Goal: Task Accomplishment & Management: Complete application form

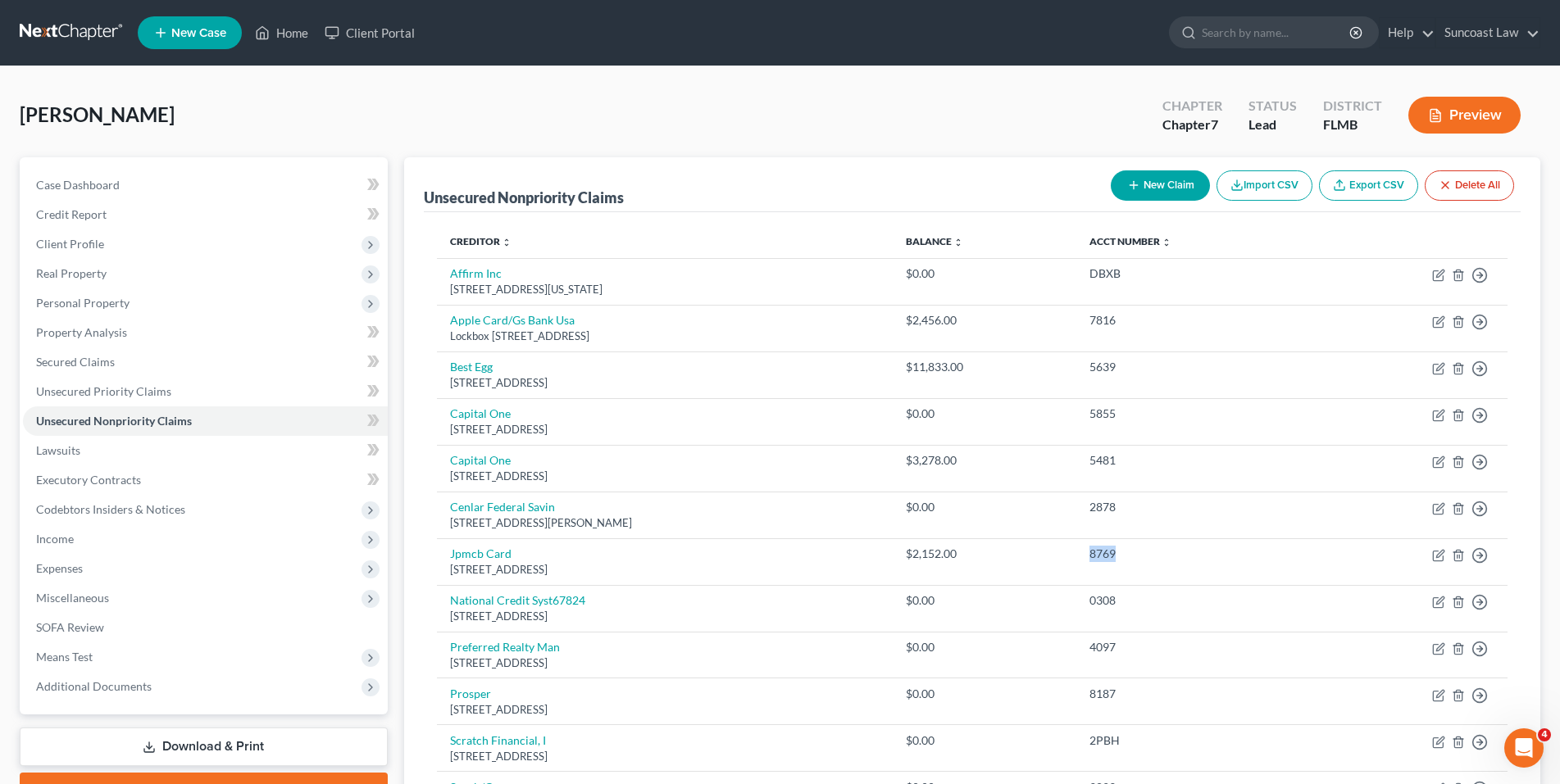
click at [201, 24] on link "New Case" at bounding box center [190, 33] width 104 height 33
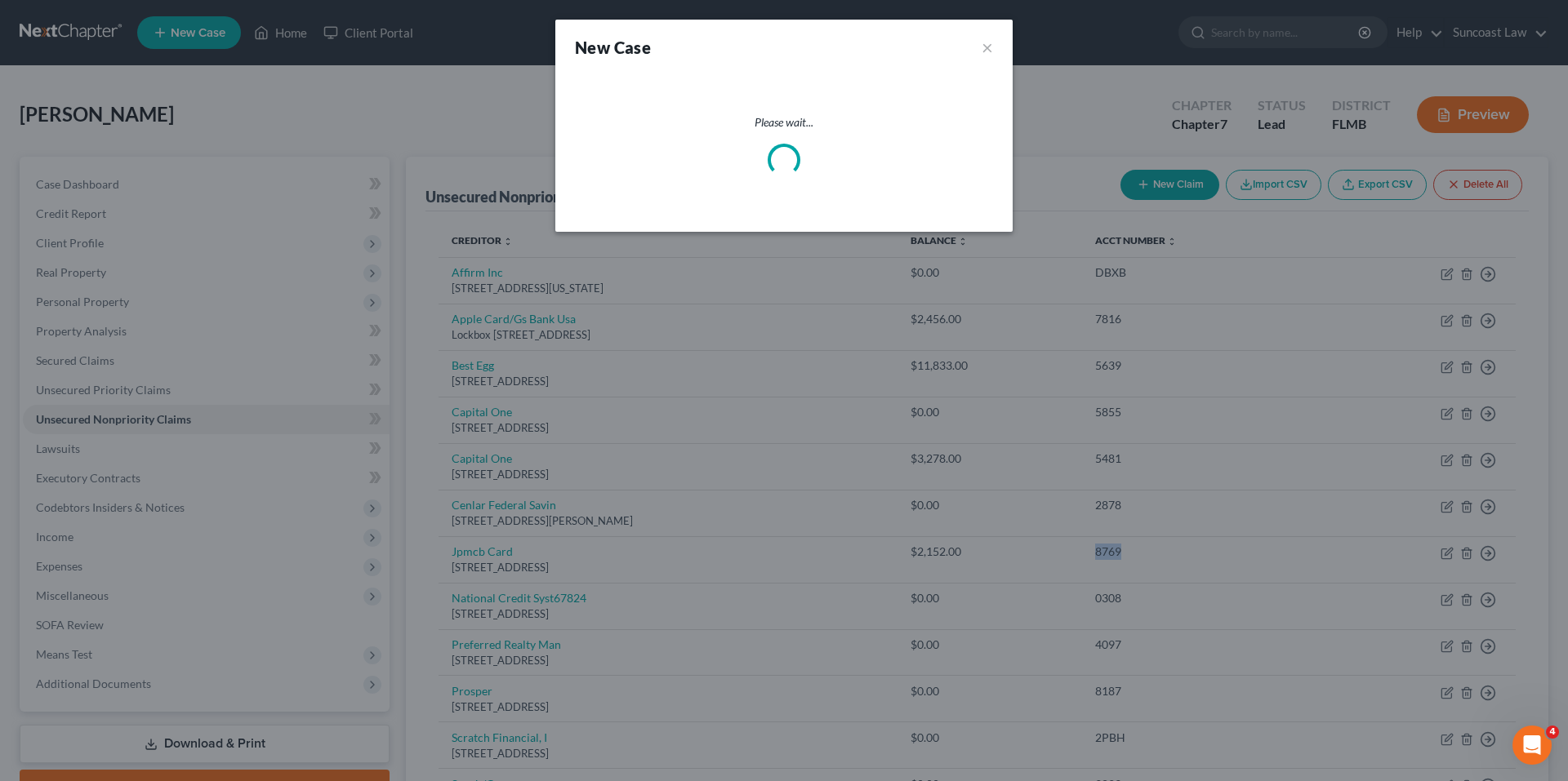
select select "15"
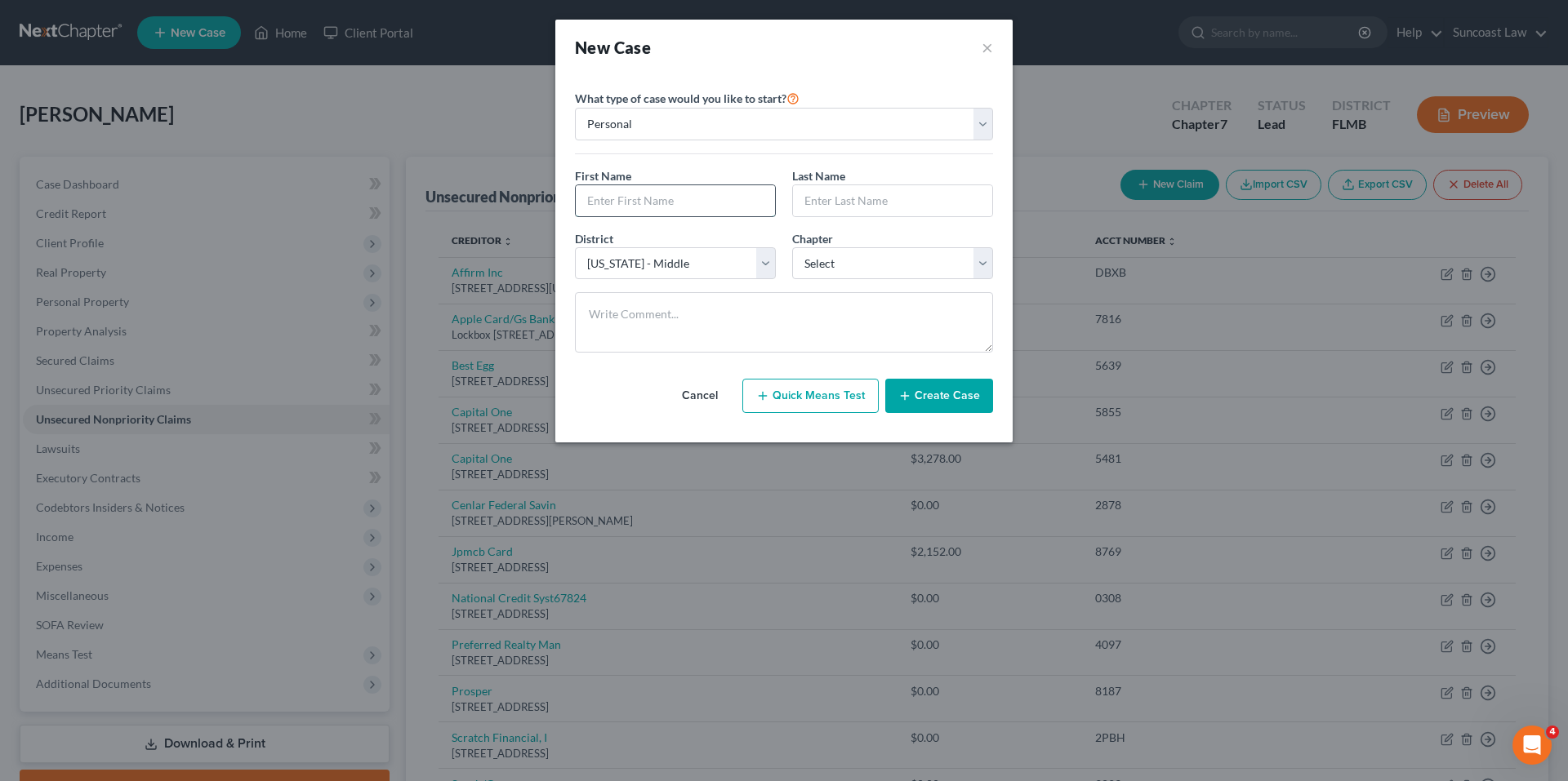
click at [600, 200] on input "text" at bounding box center [675, 201] width 200 height 31
paste input "[PERSON_NAME]"
drag, startPoint x: 622, startPoint y: 201, endPoint x: 665, endPoint y: 199, distance: 43.0
click at [665, 199] on input "[PERSON_NAME]" at bounding box center [675, 201] width 200 height 31
type input "[PERSON_NAME]"
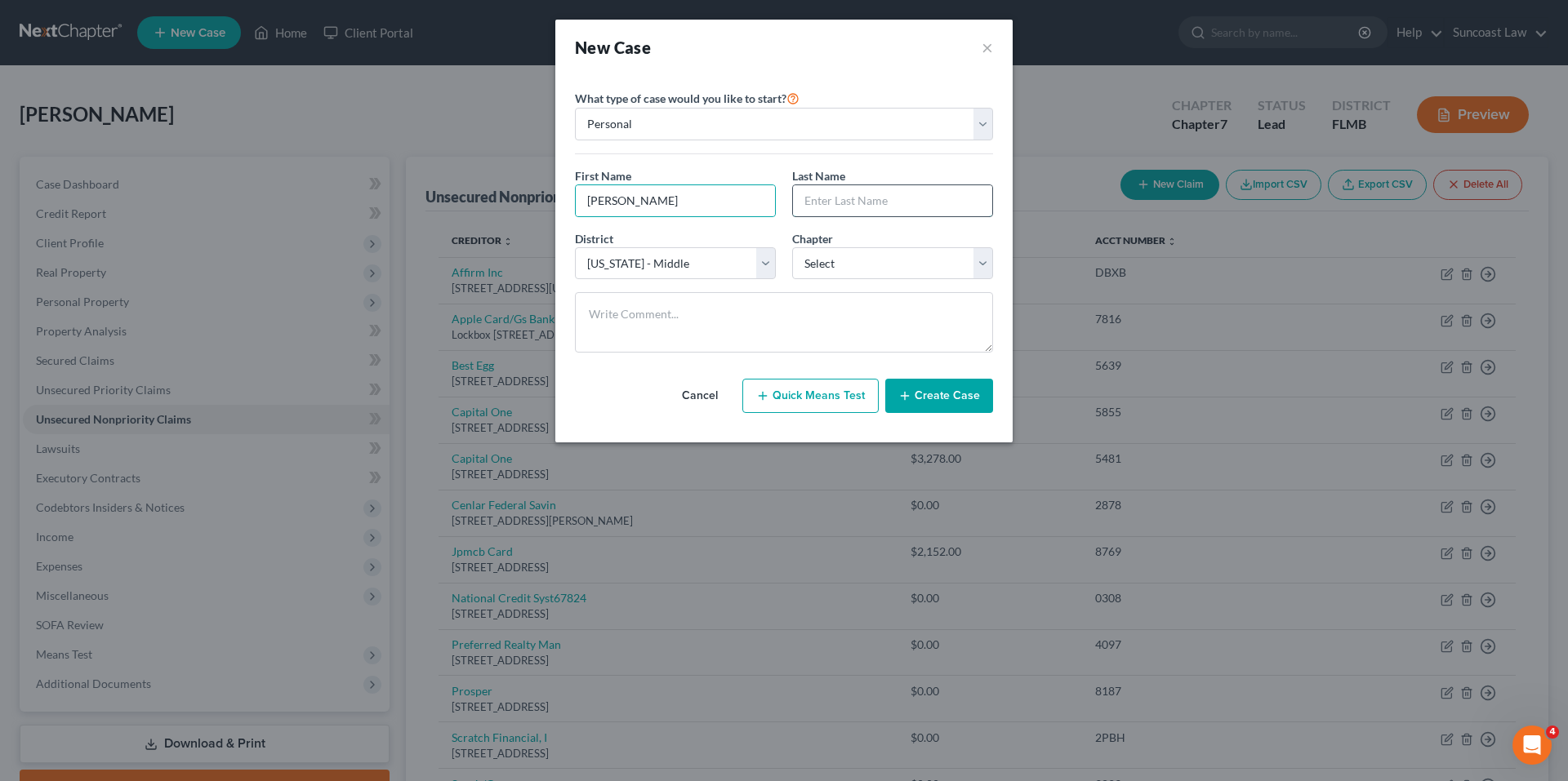
click at [832, 208] on input "text" at bounding box center [892, 201] width 200 height 31
paste input "[PERSON_NAME]"
type input "[PERSON_NAME]"
click at [894, 266] on select "Select 7 11 12 13" at bounding box center [892, 264] width 201 height 33
select select "0"
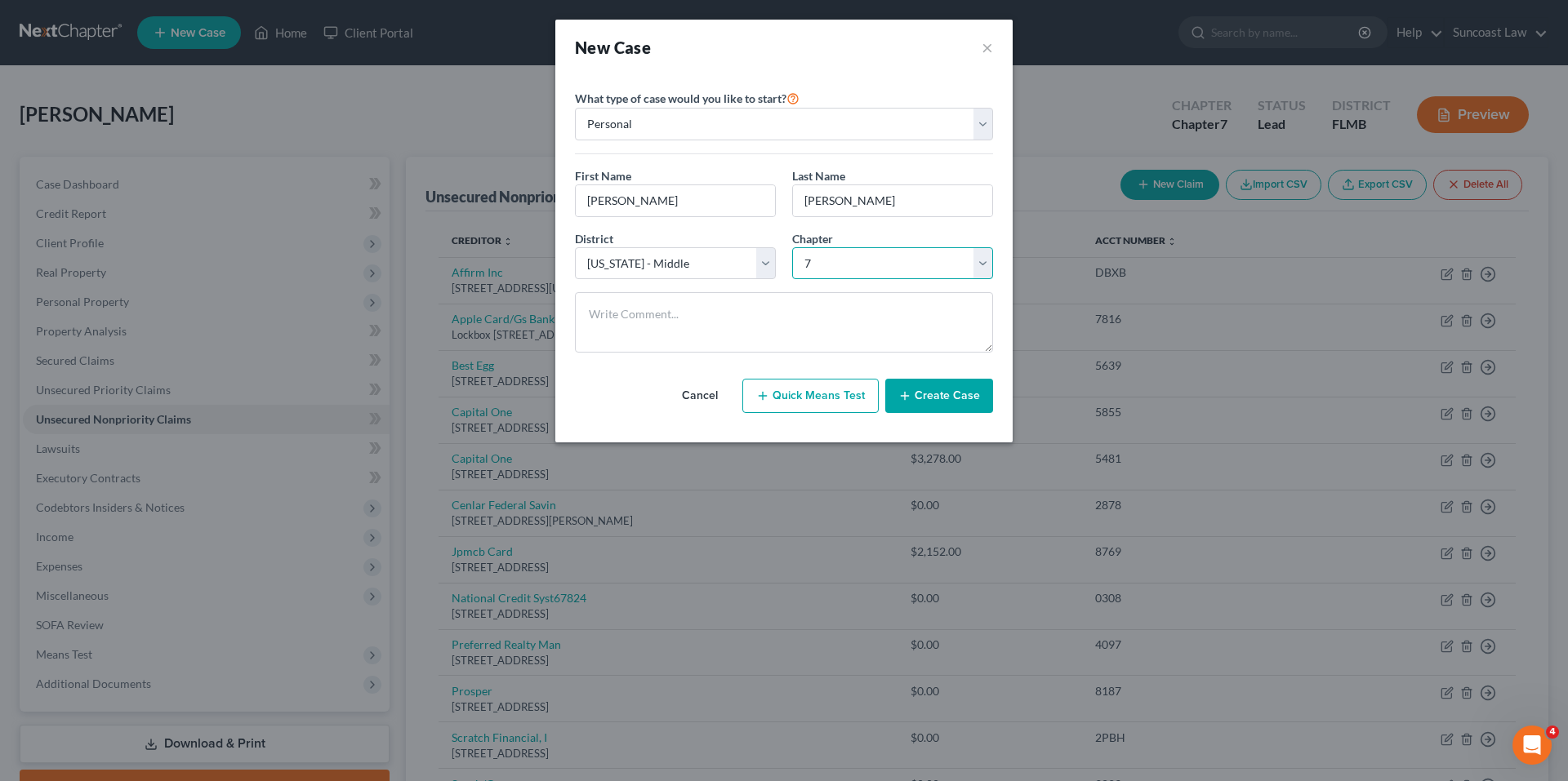
click at [792, 247] on select "Select 7 11 12 13" at bounding box center [892, 264] width 201 height 33
click at [942, 397] on button "Create Case" at bounding box center [939, 396] width 108 height 34
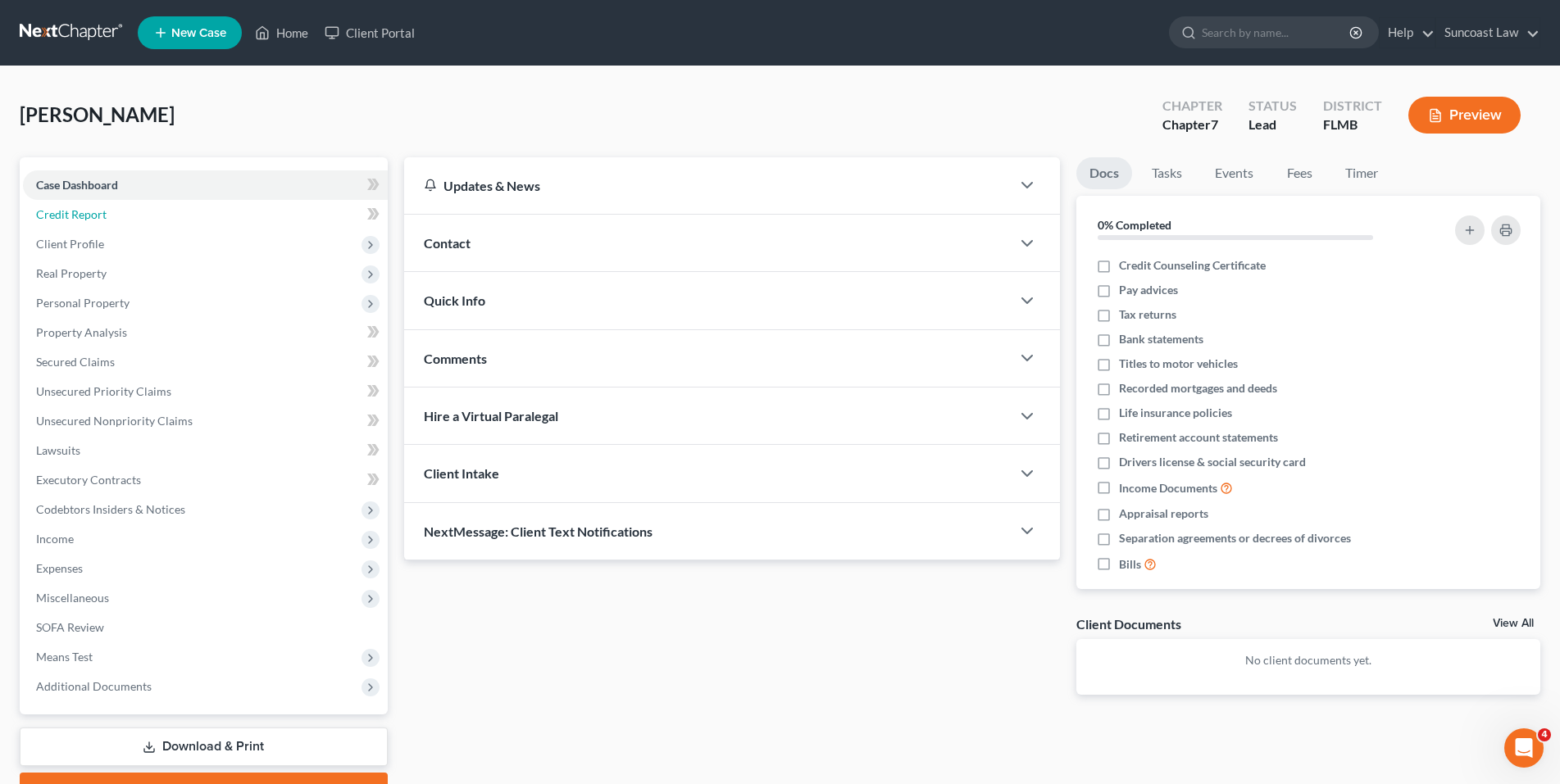
click at [90, 213] on span "Credit Report" at bounding box center [71, 214] width 70 height 14
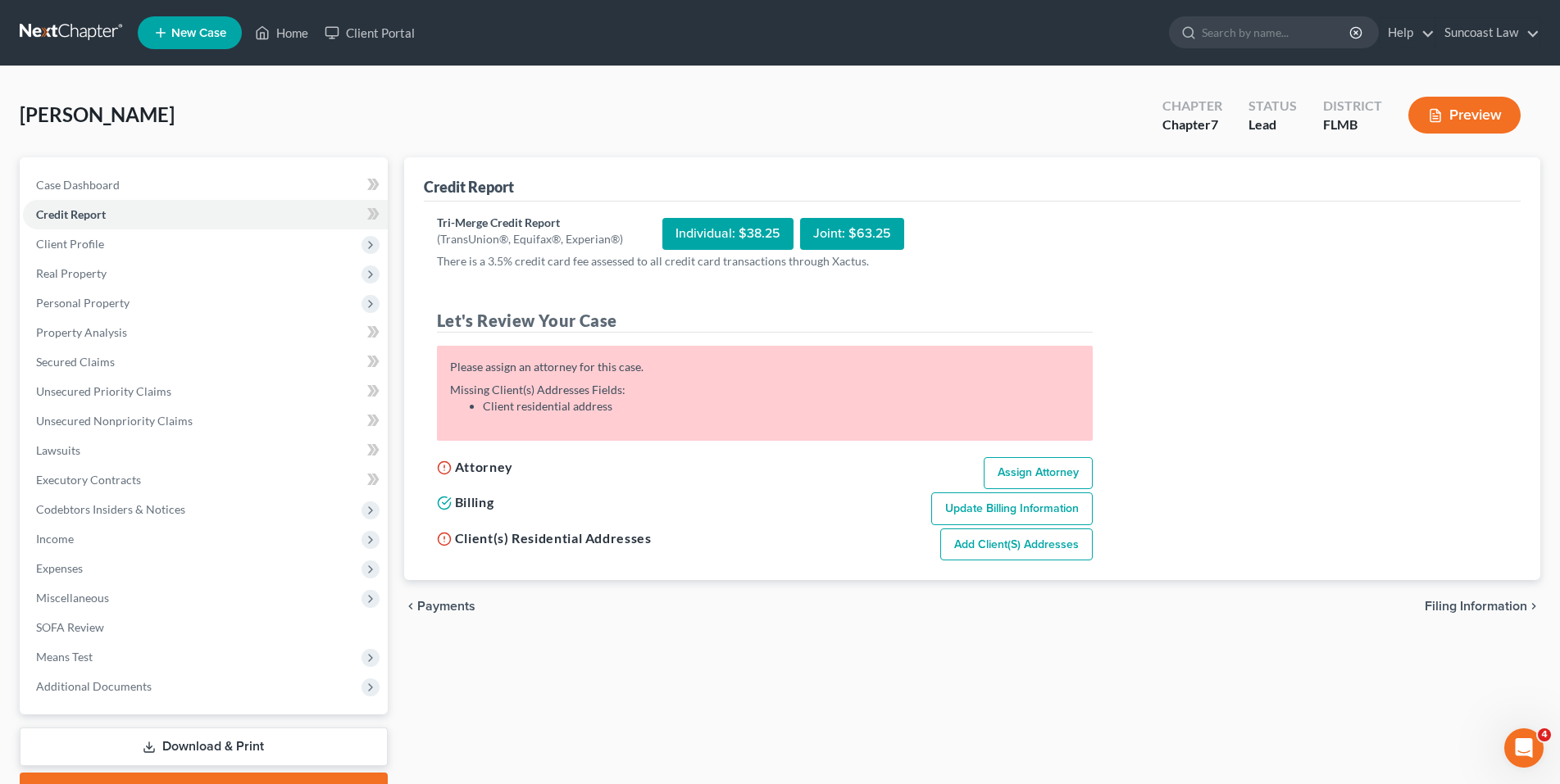
click at [1020, 469] on link "Assign Attorney" at bounding box center [1038, 474] width 109 height 33
select select "1"
select select "0"
select select "15"
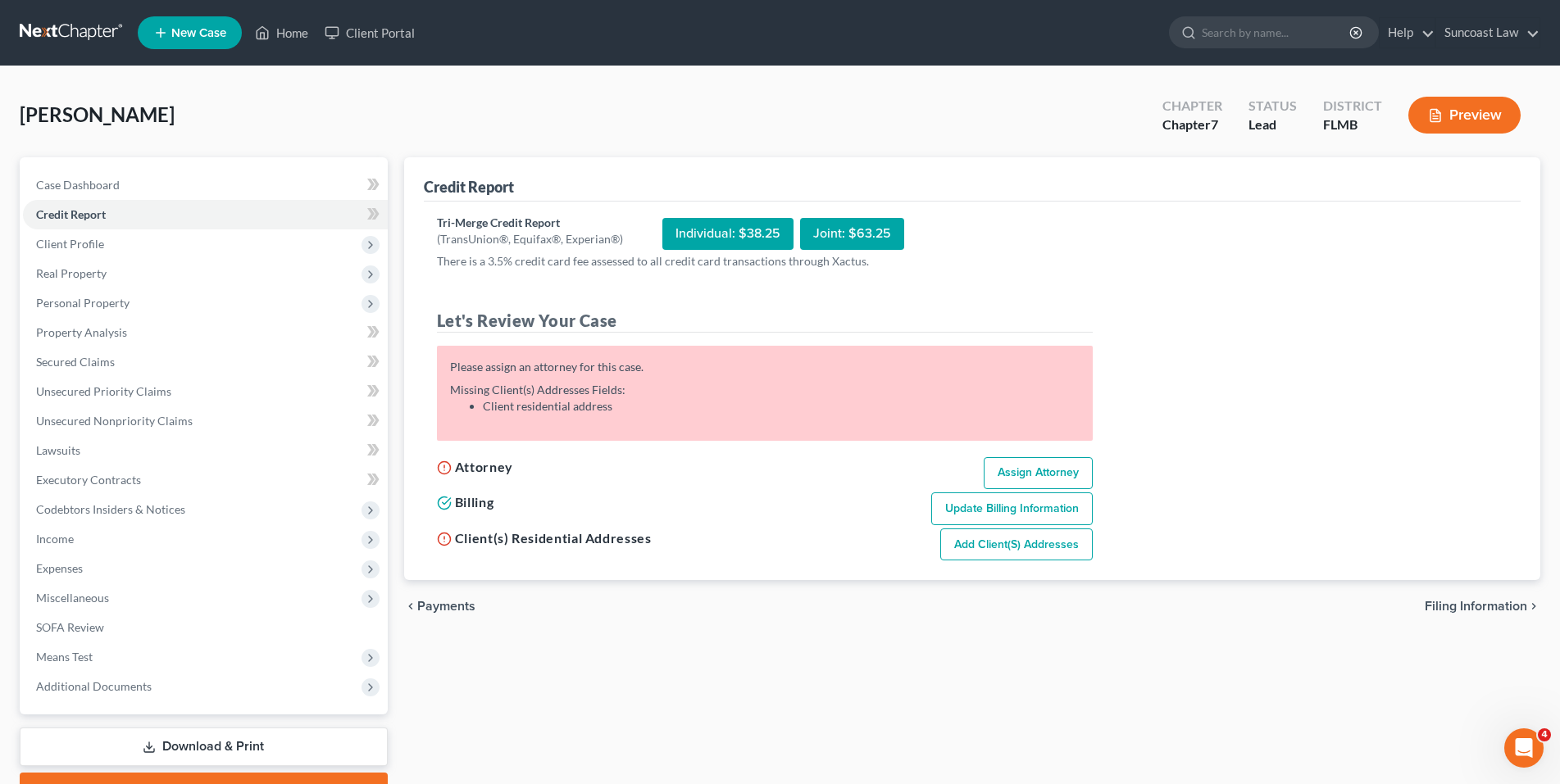
select select "9"
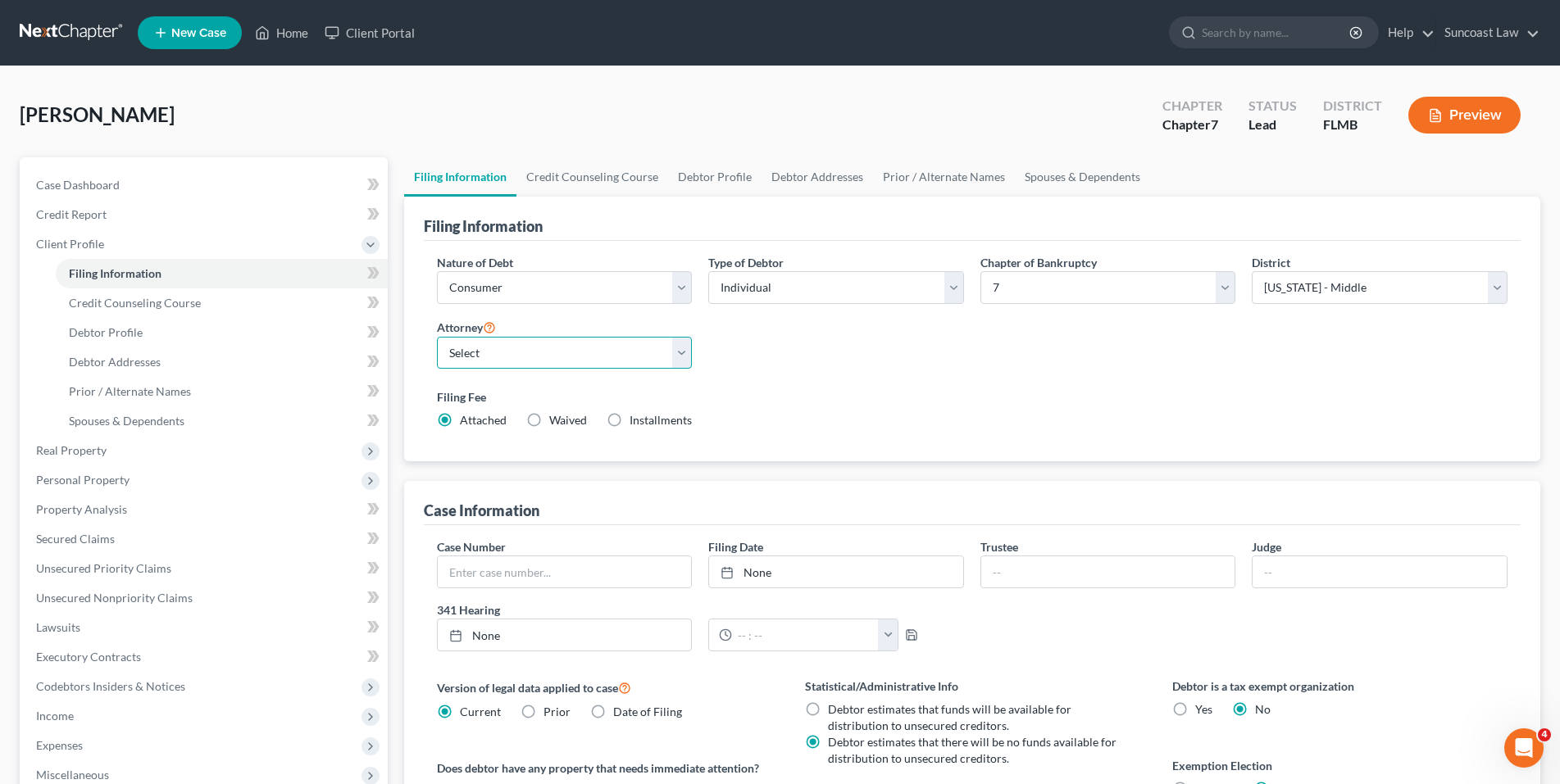
drag, startPoint x: 683, startPoint y: 354, endPoint x: 667, endPoint y: 352, distance: 16.1
click at [683, 353] on select "Select [PERSON_NAME] - FLMB [PERSON_NAME] - FLMB" at bounding box center [565, 354] width 256 height 33
select select "0"
click at [437, 337] on select "Select [PERSON_NAME] - FLMB [PERSON_NAME] - FLMB" at bounding box center [565, 354] width 256 height 33
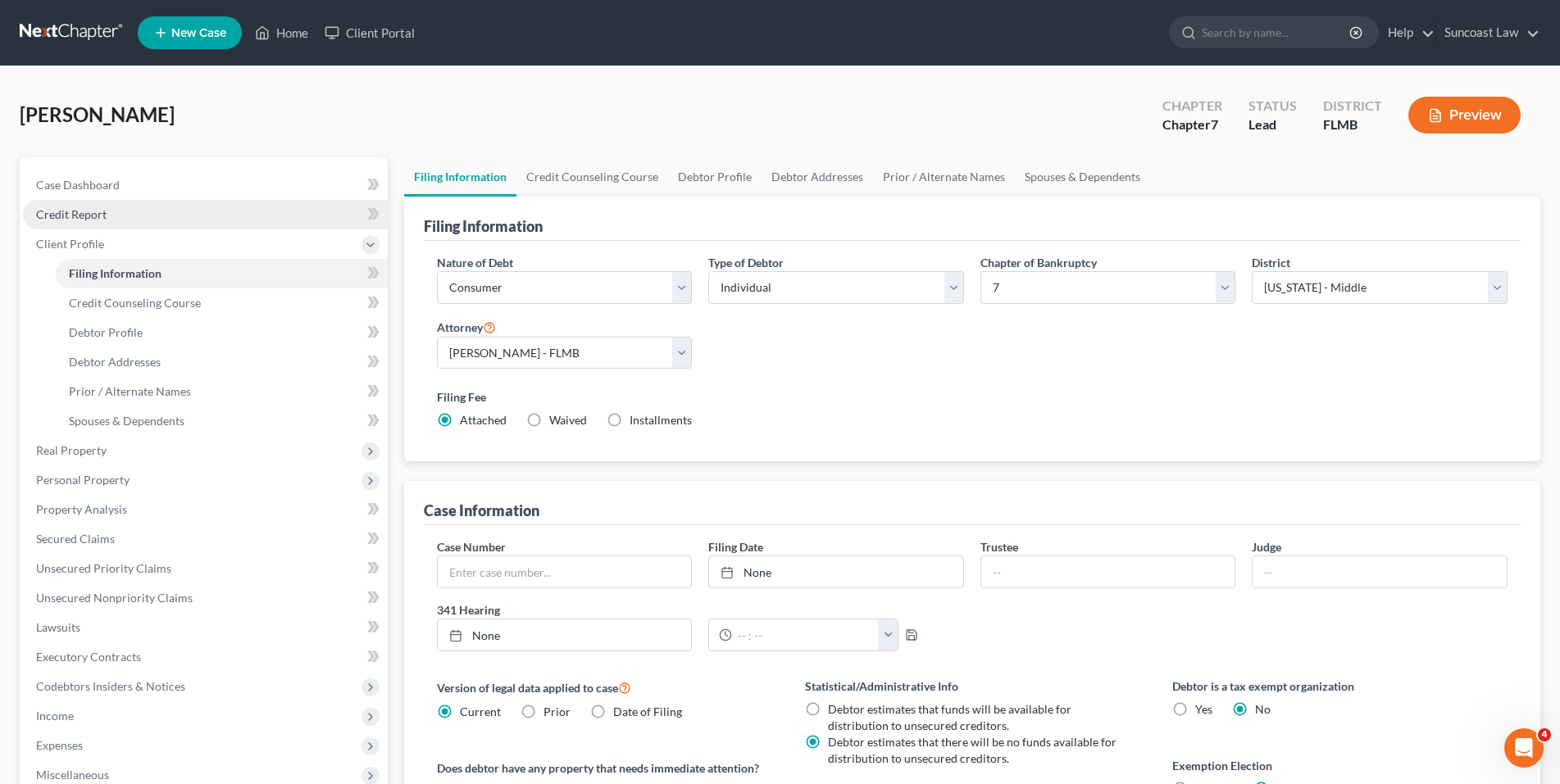
click at [86, 216] on span "Credit Report" at bounding box center [71, 214] width 70 height 14
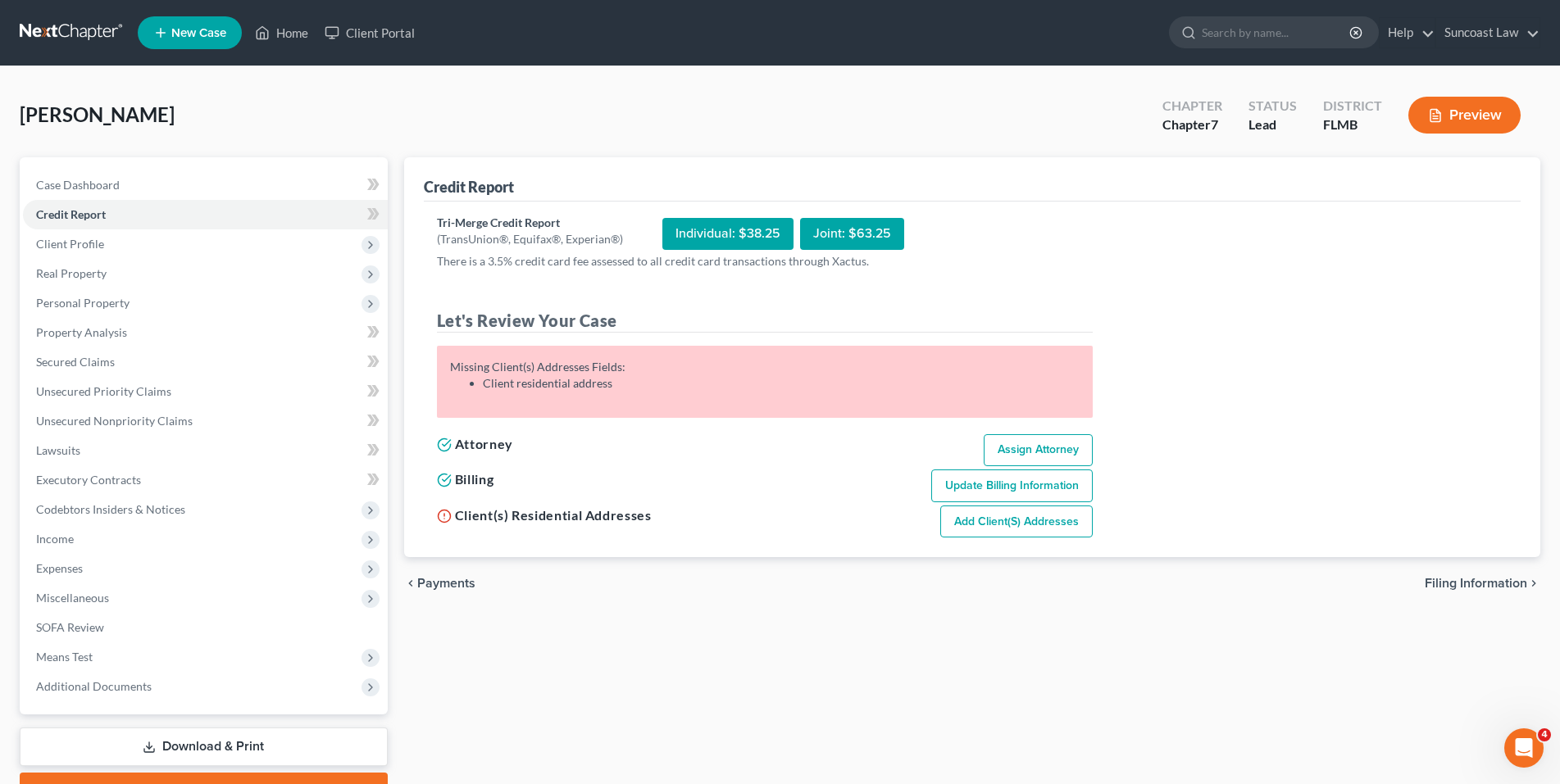
click at [988, 525] on link "Add Client(s) Addresses" at bounding box center [1016, 522] width 153 height 33
select select "0"
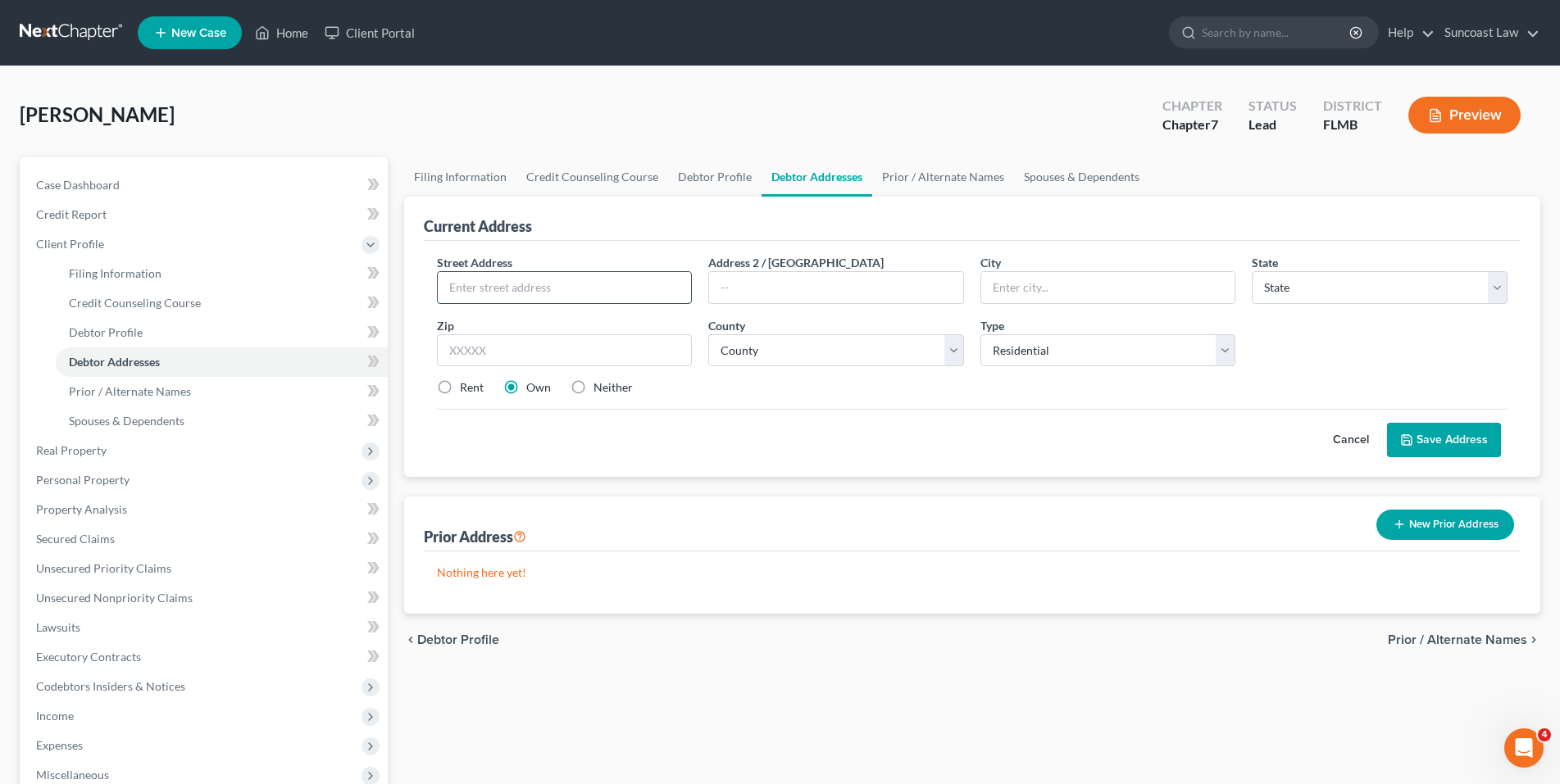
click at [463, 289] on input "text" at bounding box center [565, 288] width 254 height 31
paste input "[STREET_ADDRESS][PERSON_NAME]"
type input "[STREET_ADDRESS][PERSON_NAME]"
click at [482, 353] on input "text" at bounding box center [565, 351] width 256 height 33
type input "34653"
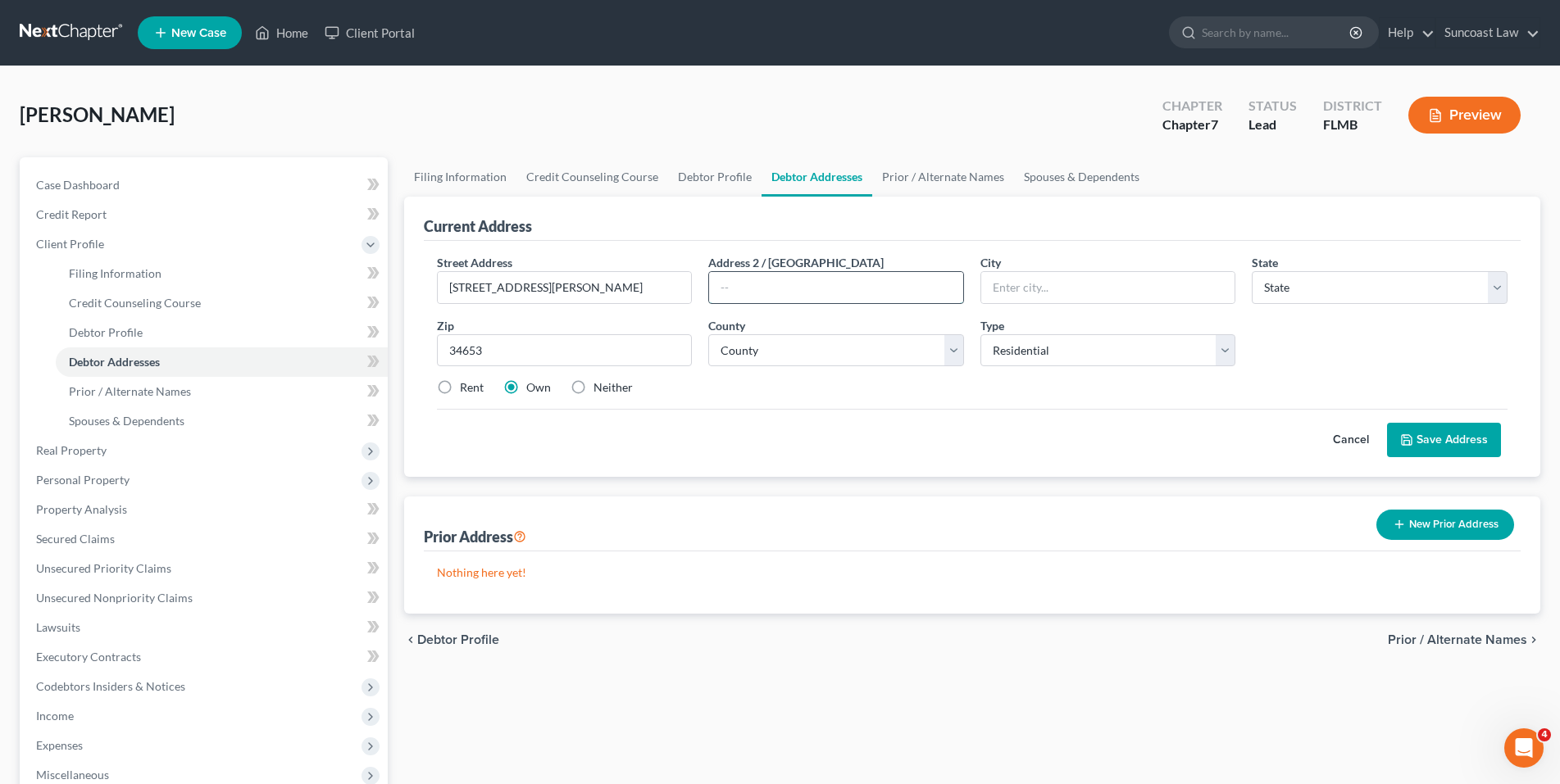
type input "New Port [PERSON_NAME]"
select select "9"
click at [877, 280] on input "text" at bounding box center [836, 288] width 254 height 31
click at [840, 350] on select "County" at bounding box center [836, 351] width 256 height 33
select select "50"
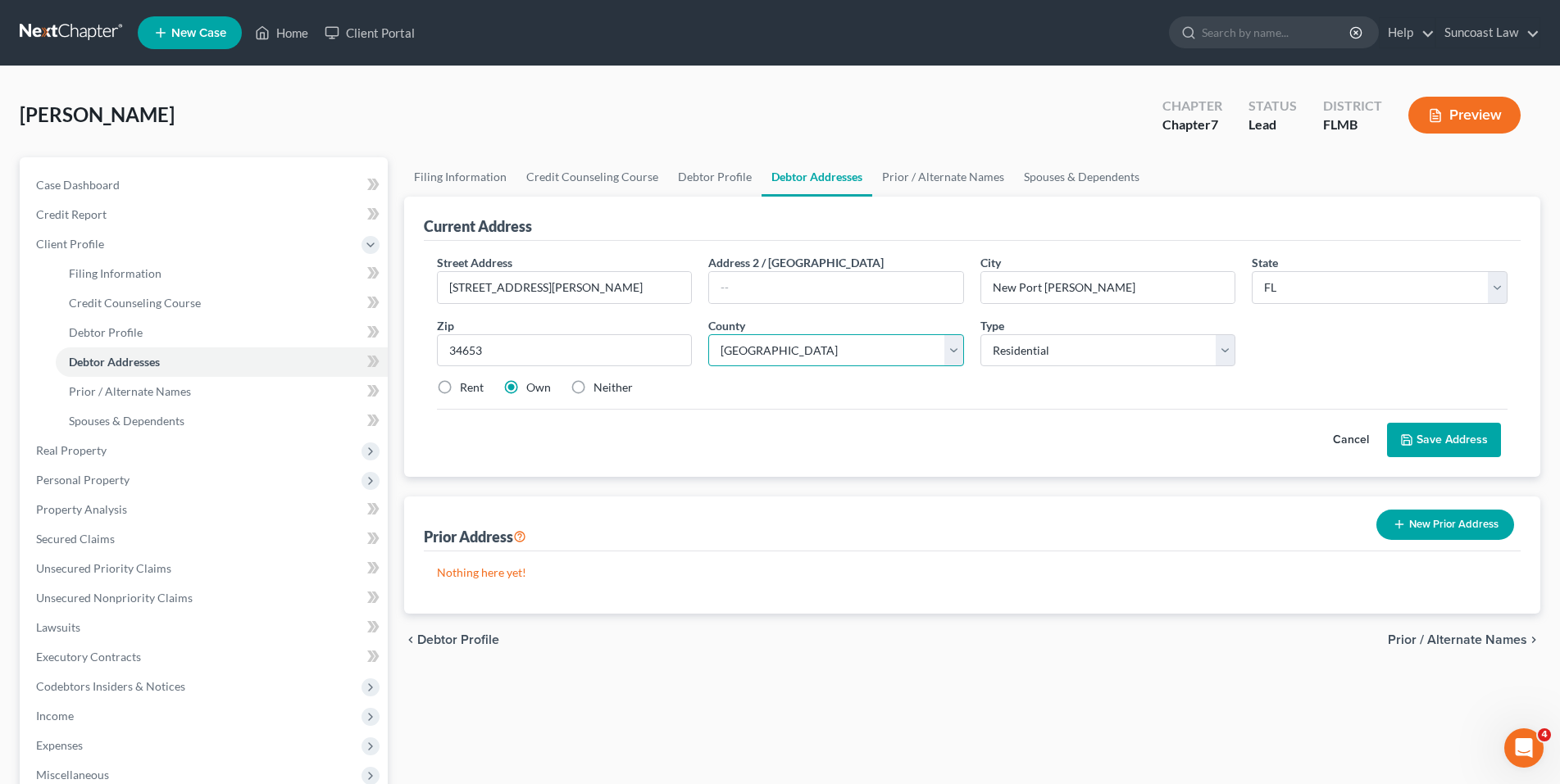
click at [840, 350] on select "County [GEOGRAPHIC_DATA] [GEOGRAPHIC_DATA] [GEOGRAPHIC_DATA] [GEOGRAPHIC_DATA] …" at bounding box center [836, 351] width 256 height 33
click at [1423, 441] on button "Save Address" at bounding box center [1444, 440] width 114 height 35
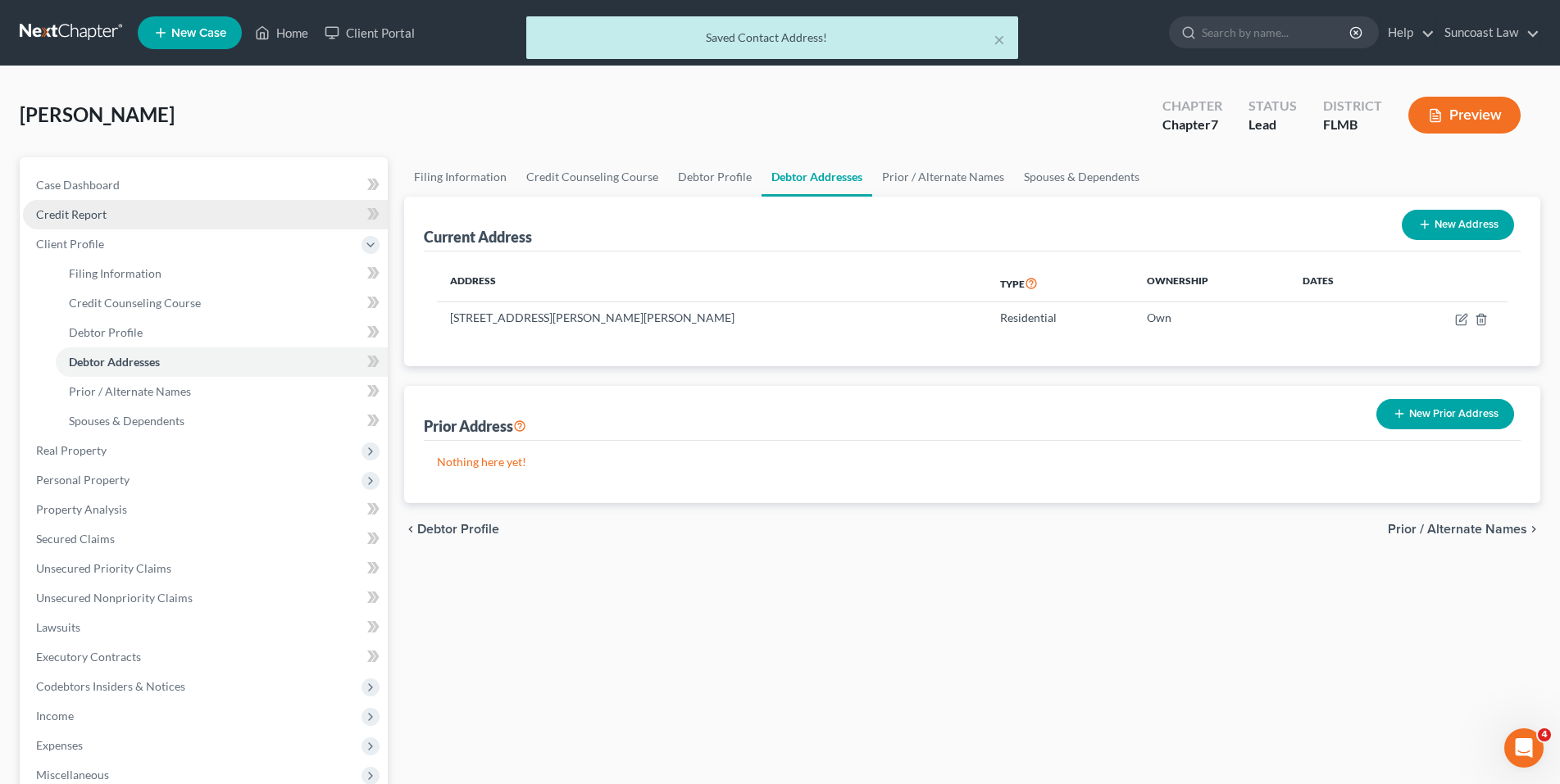
click at [96, 212] on span "Credit Report" at bounding box center [71, 214] width 70 height 14
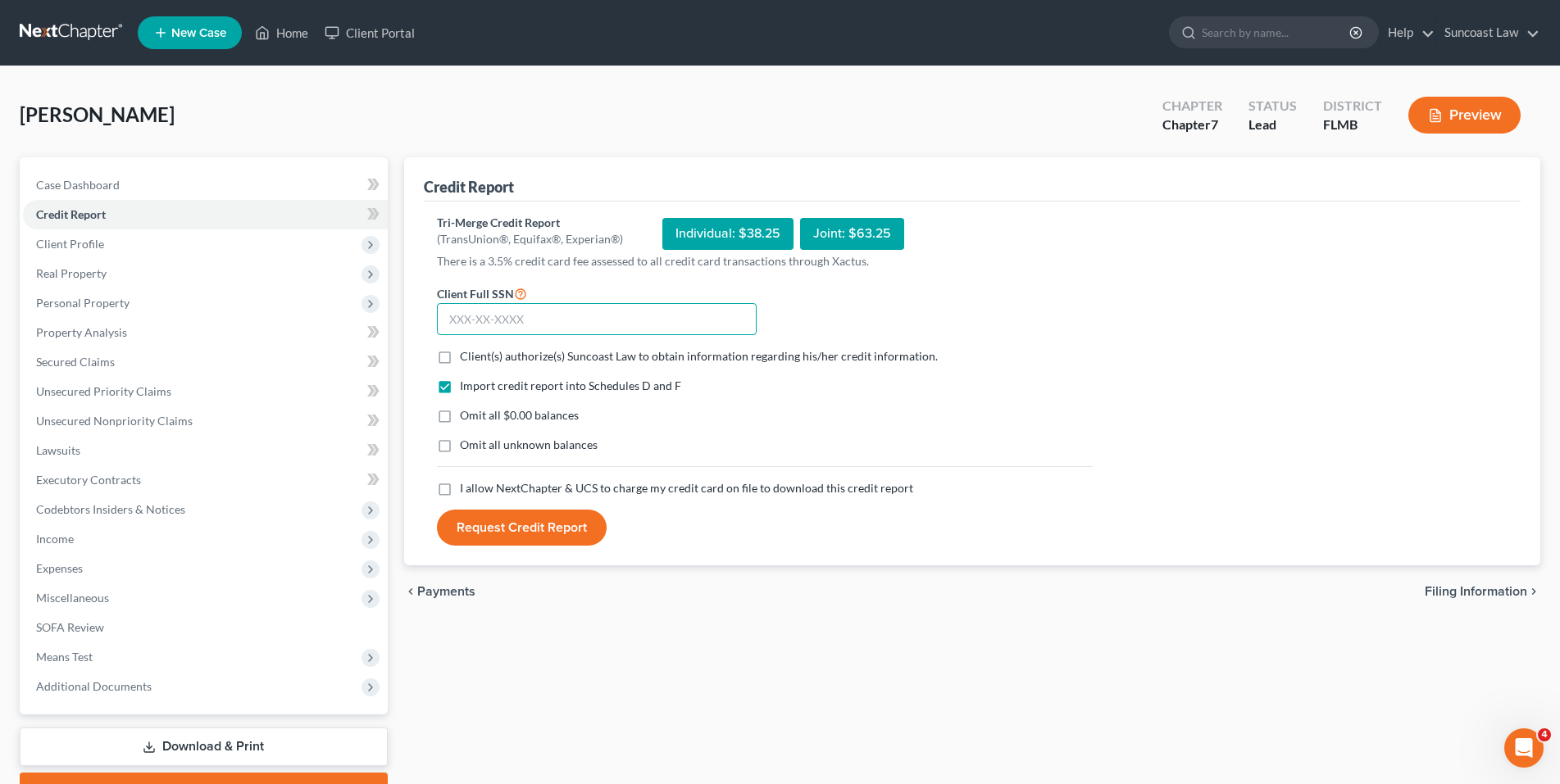
click at [453, 319] on input "text" at bounding box center [597, 320] width 320 height 33
paste input "353-32-8625"
type input "353-32-8625"
click at [460, 359] on label "Client(s) authorize(s) Suncoast Law to obtain information regarding his/her cre…" at bounding box center [699, 356] width 478 height 16
click at [467, 359] on input "Client(s) authorize(s) Suncoast Law to obtain information regarding his/her cre…" at bounding box center [472, 353] width 11 height 11
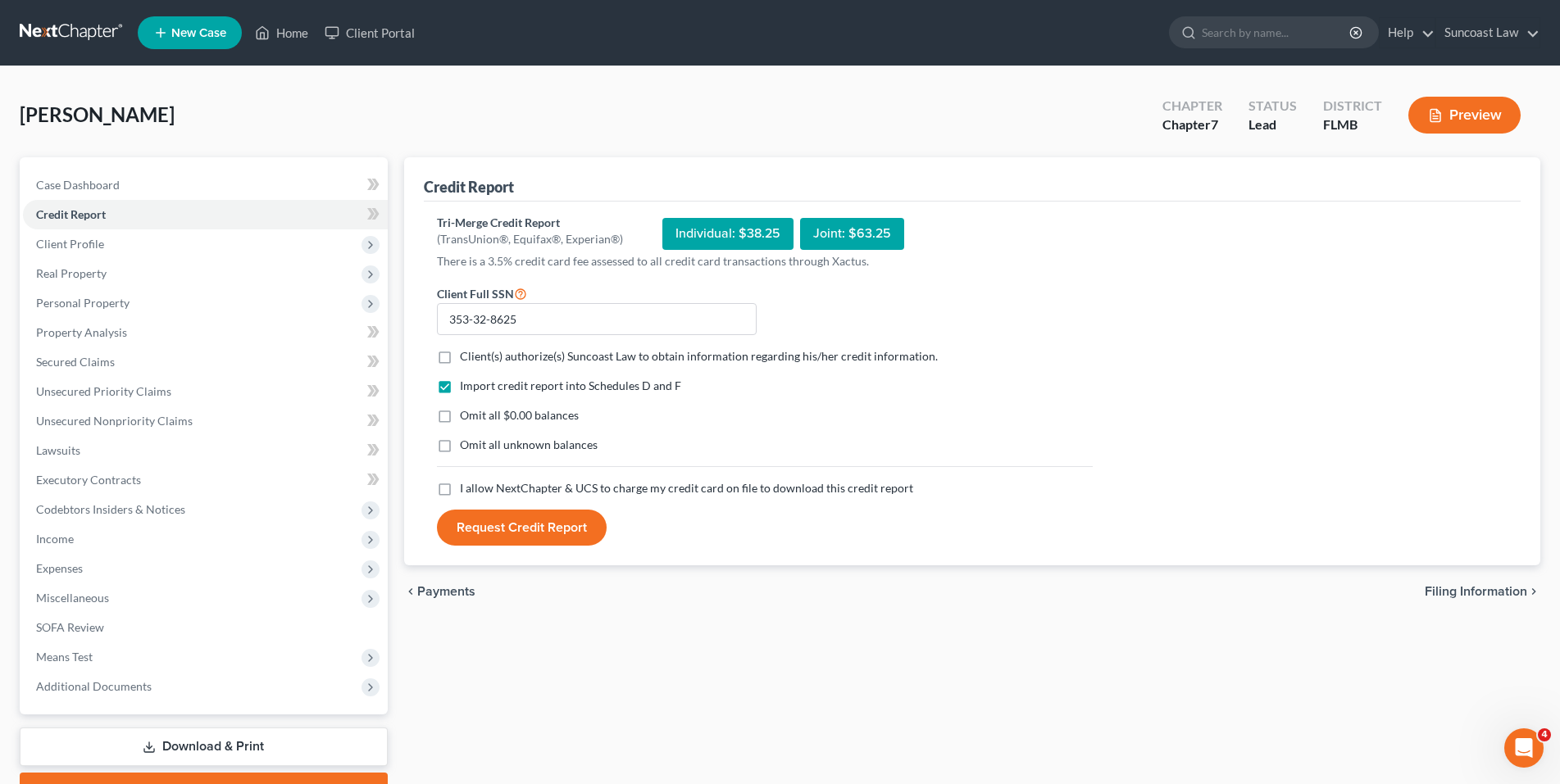
checkbox input "true"
click at [460, 489] on label "I allow NextChapter & UCS to charge my credit card on file to download this cre…" at bounding box center [687, 489] width 453 height 16
click at [467, 489] on input "I allow NextChapter & UCS to charge my credit card on file to download this cre…" at bounding box center [472, 486] width 11 height 11
checkbox input "true"
click at [554, 533] on button "Request Credit Report" at bounding box center [522, 528] width 170 height 36
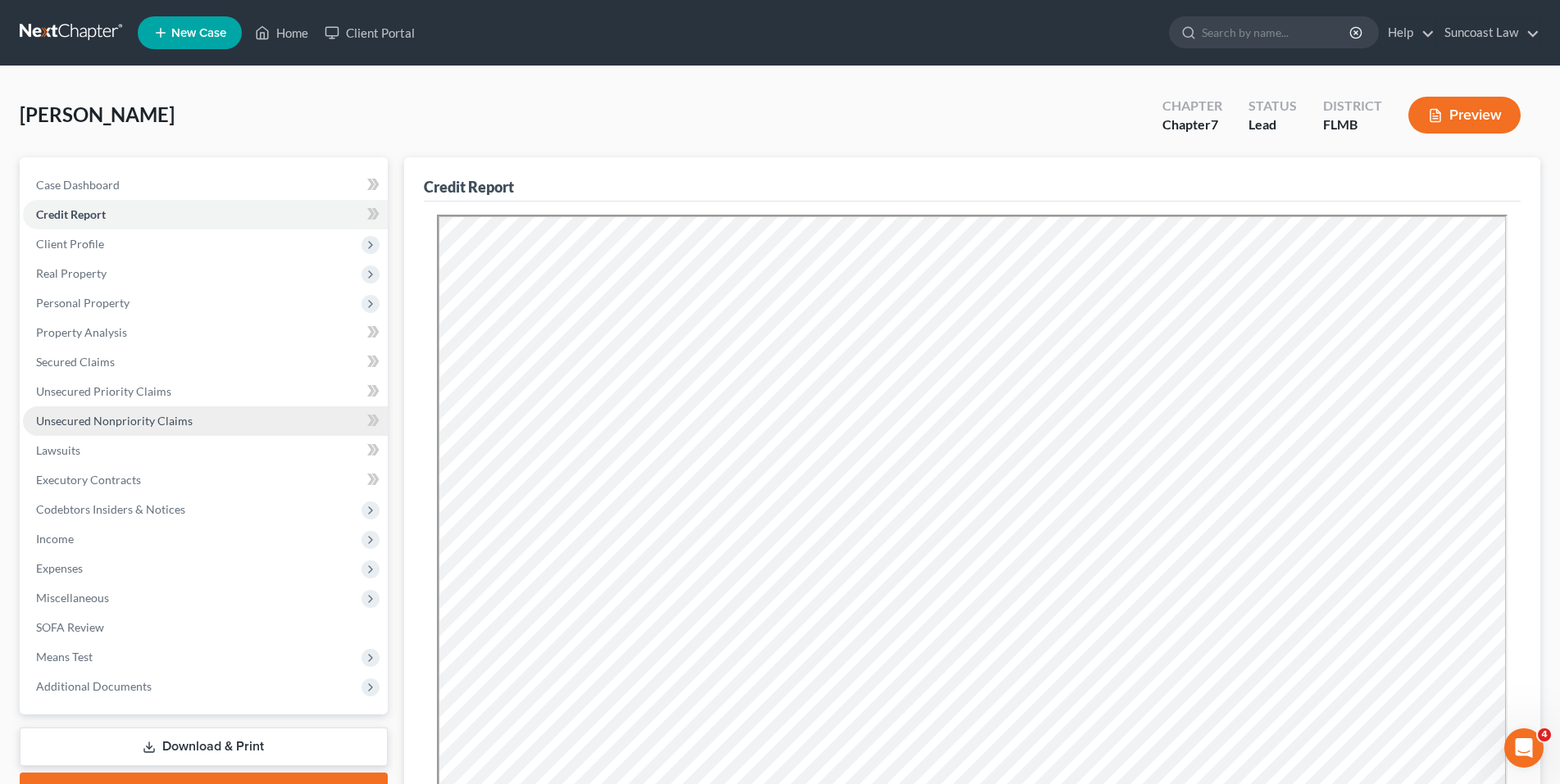
click at [167, 423] on span "Unsecured Nonpriority Claims" at bounding box center [115, 420] width 157 height 14
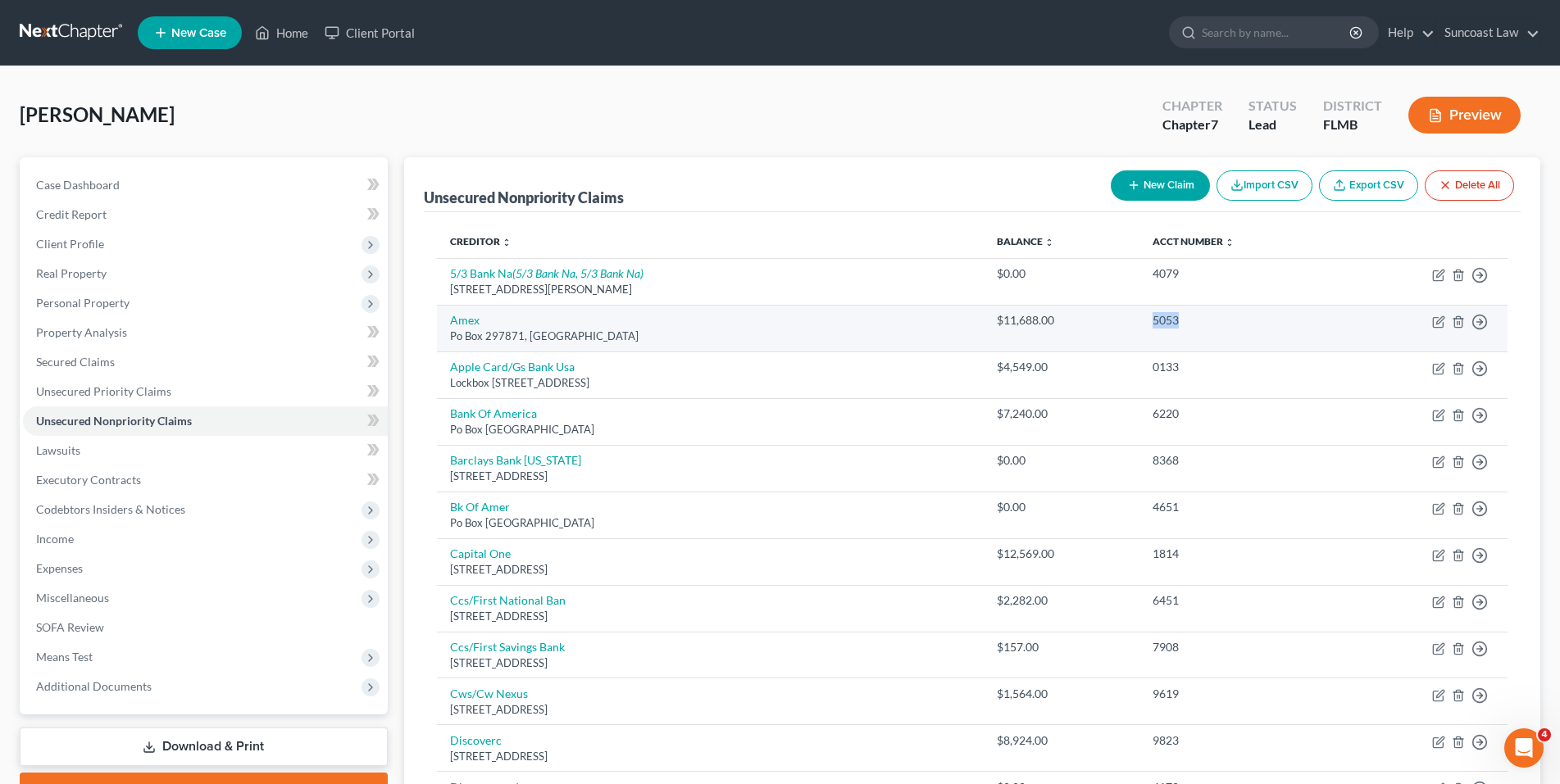
drag, startPoint x: 1172, startPoint y: 325, endPoint x: 1136, endPoint y: 322, distance: 36.1
click at [1139, 322] on td "5053" at bounding box center [1241, 328] width 203 height 47
copy div "5053"
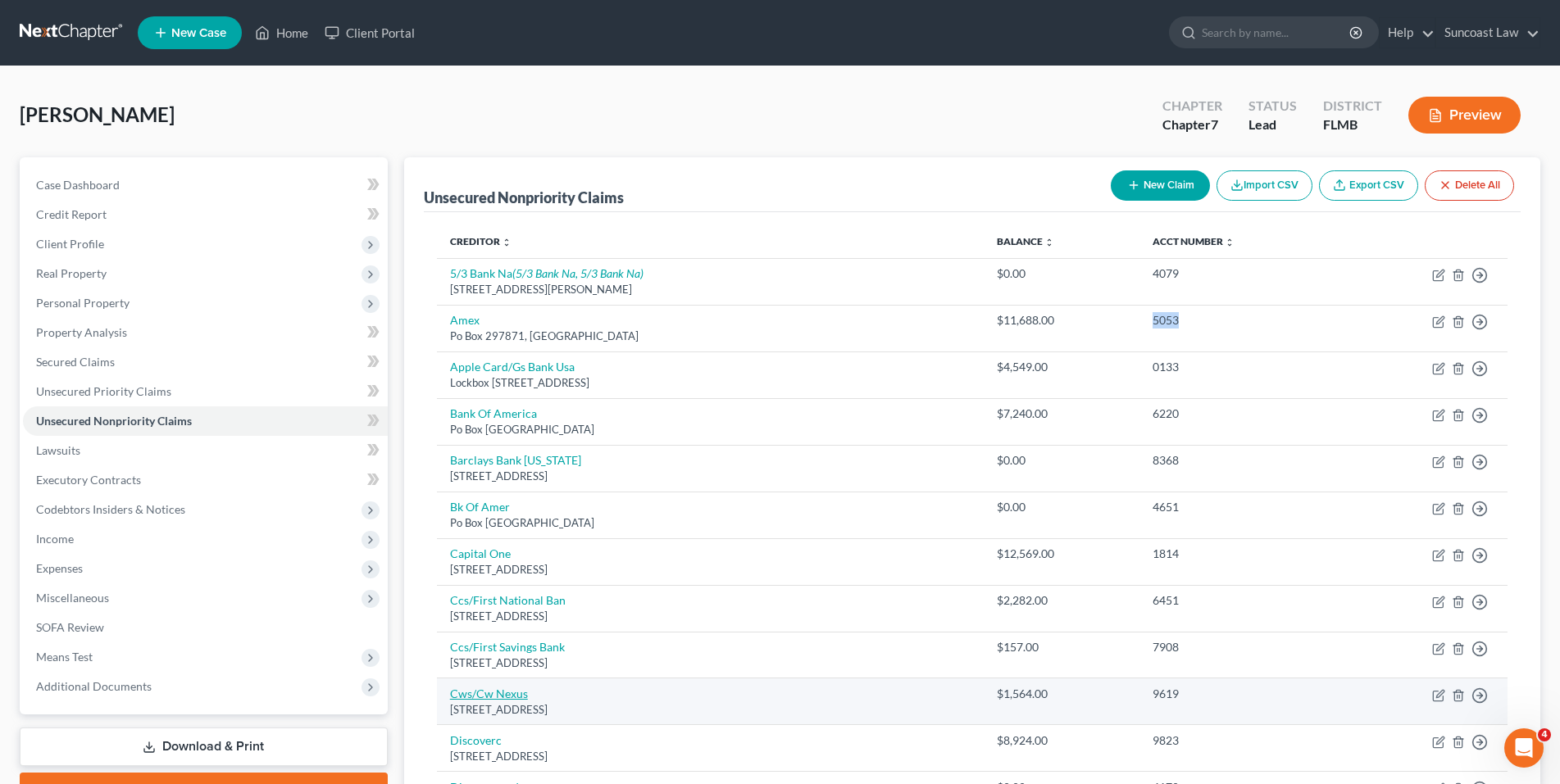
click at [457, 699] on link "Cws/Cw Nexus" at bounding box center [489, 693] width 78 height 14
select select "35"
select select "2"
select select "0"
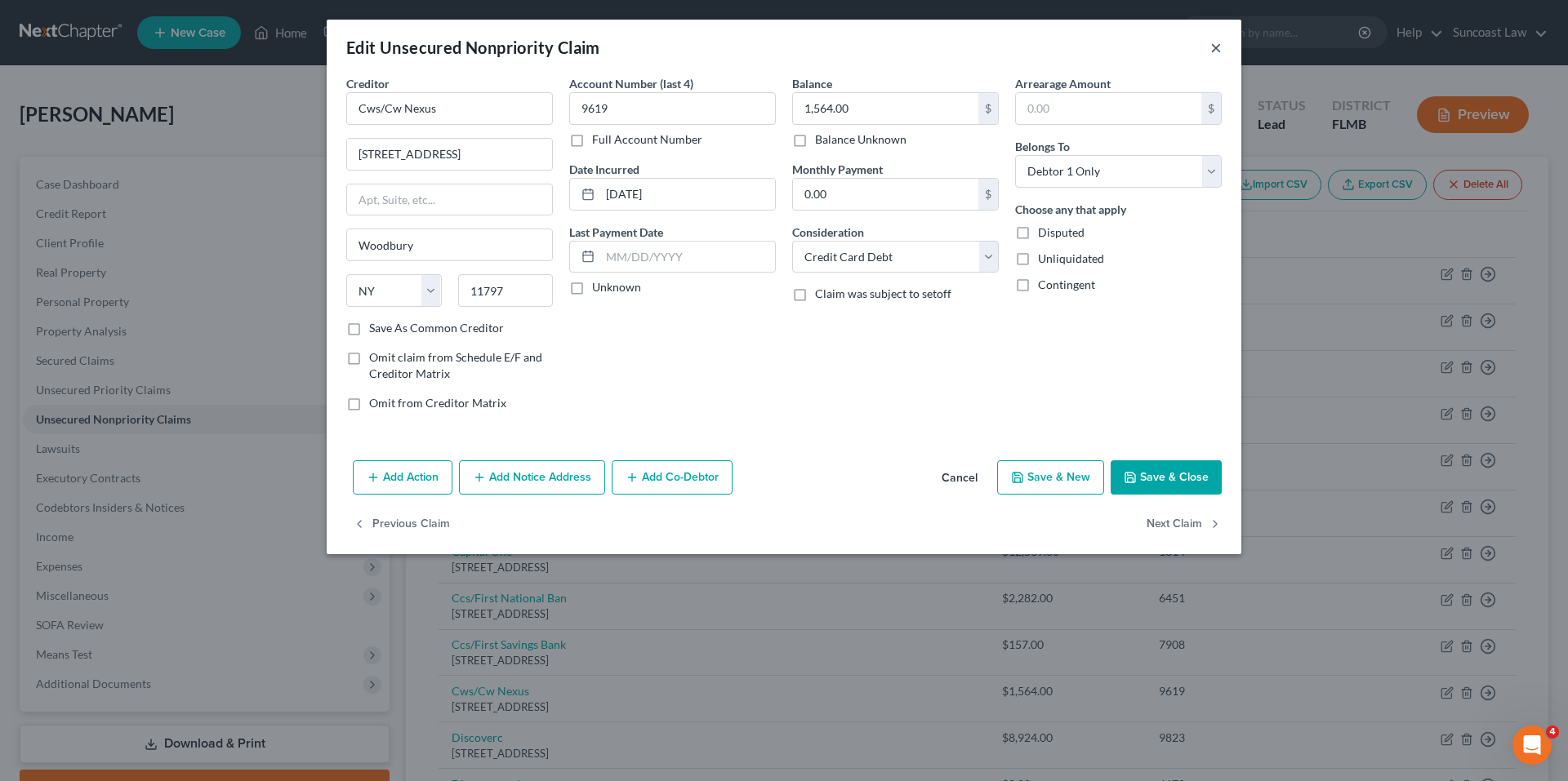
click at [1221, 50] on button "×" at bounding box center [1216, 48] width 11 height 20
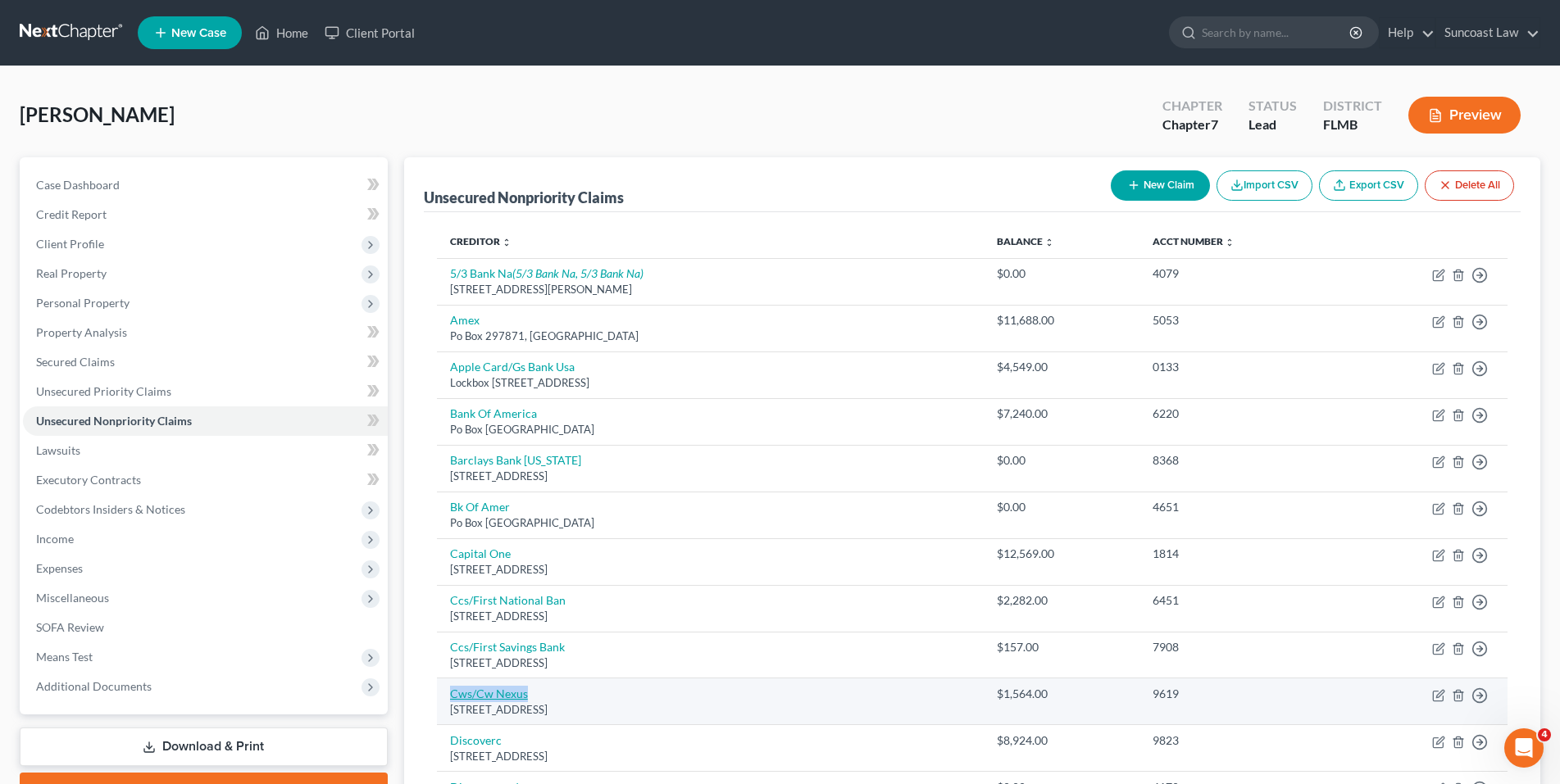
drag, startPoint x: 538, startPoint y: 693, endPoint x: 453, endPoint y: 695, distance: 85.0
click at [450, 693] on td "Cws/Cw Nexus [STREET_ADDRESS]" at bounding box center [710, 702] width 547 height 47
copy link "Cws/Cw Nexus"
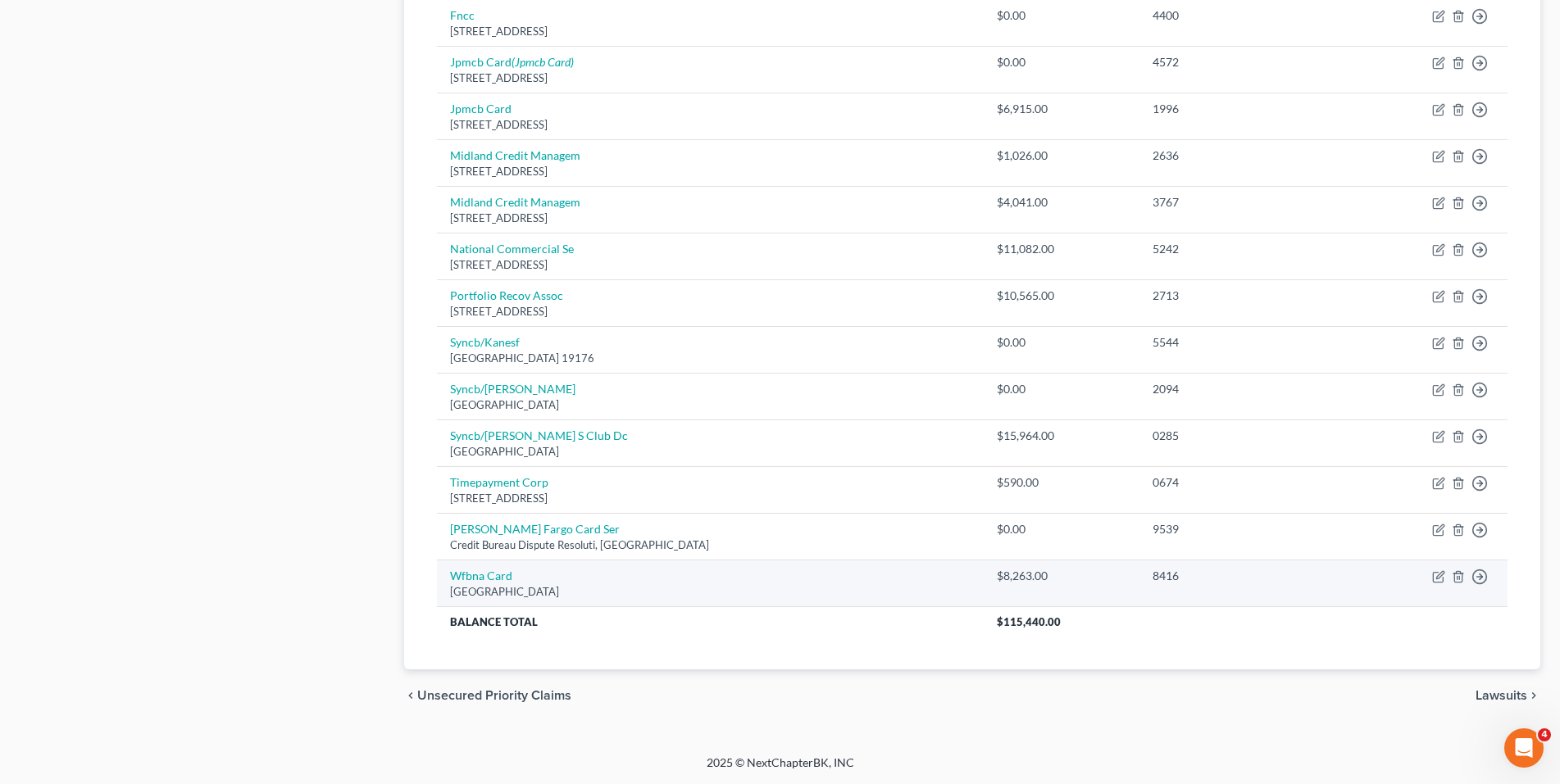
scroll to position [877, 0]
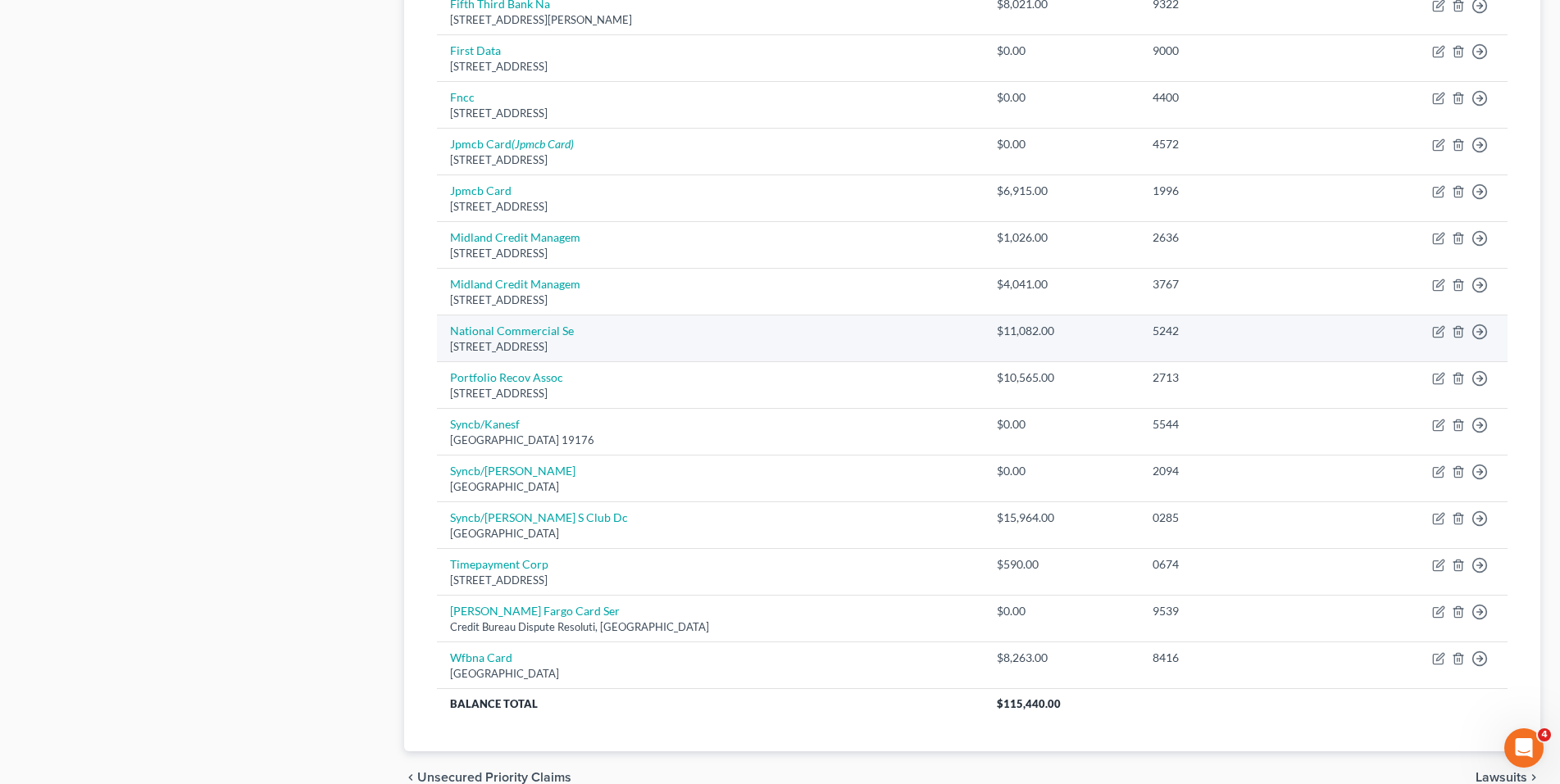
click at [527, 338] on td "National Commercial Se [STREET_ADDRESS]" at bounding box center [710, 339] width 547 height 47
click at [527, 332] on link "National Commercial Se" at bounding box center [512, 331] width 124 height 14
select select "4"
select select "1"
select select "0"
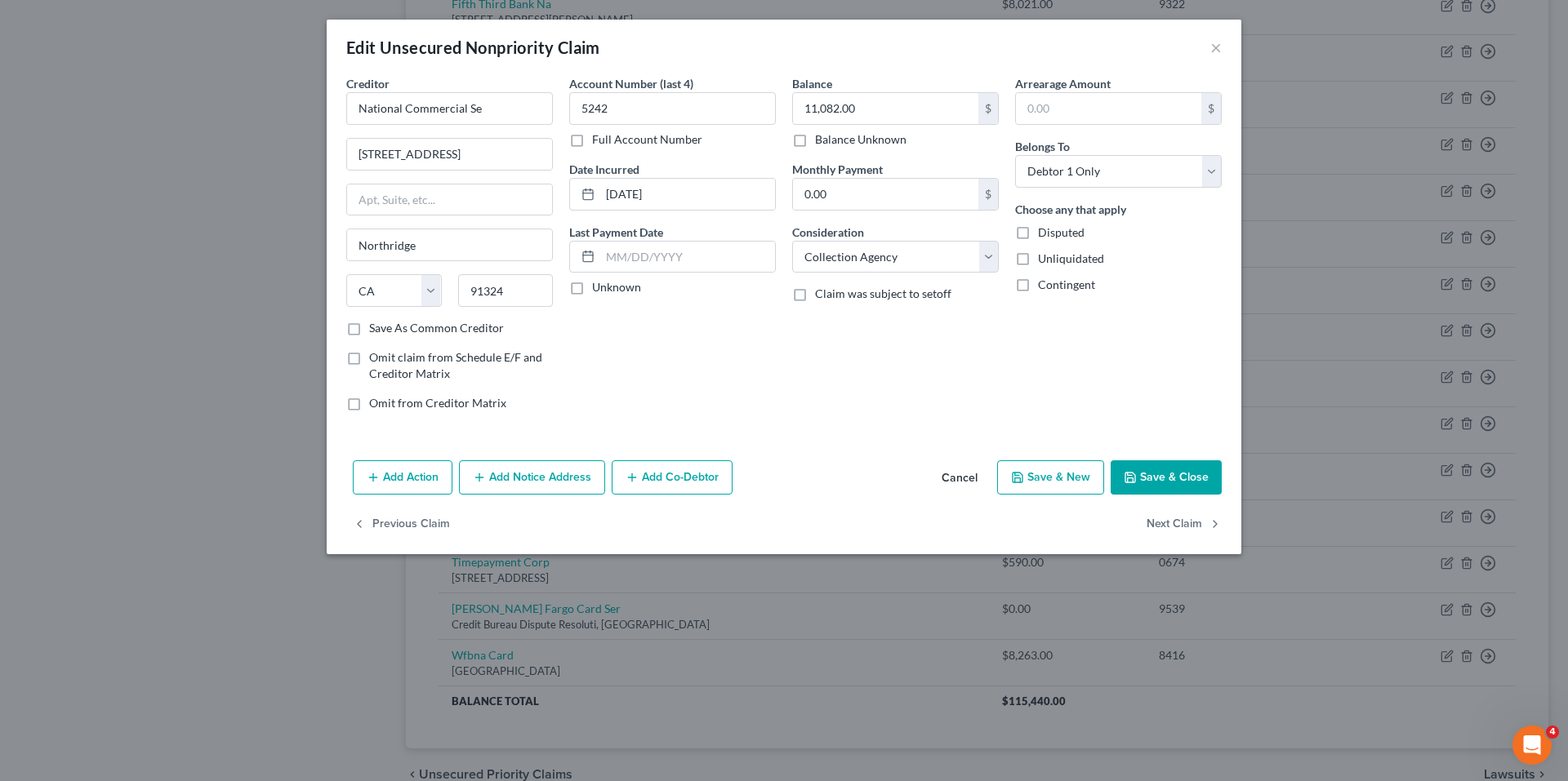
click at [1221, 51] on div "Edit Unsecured Nonpriority Claim ×" at bounding box center [784, 48] width 914 height 56
click at [1215, 53] on button "×" at bounding box center [1216, 48] width 11 height 20
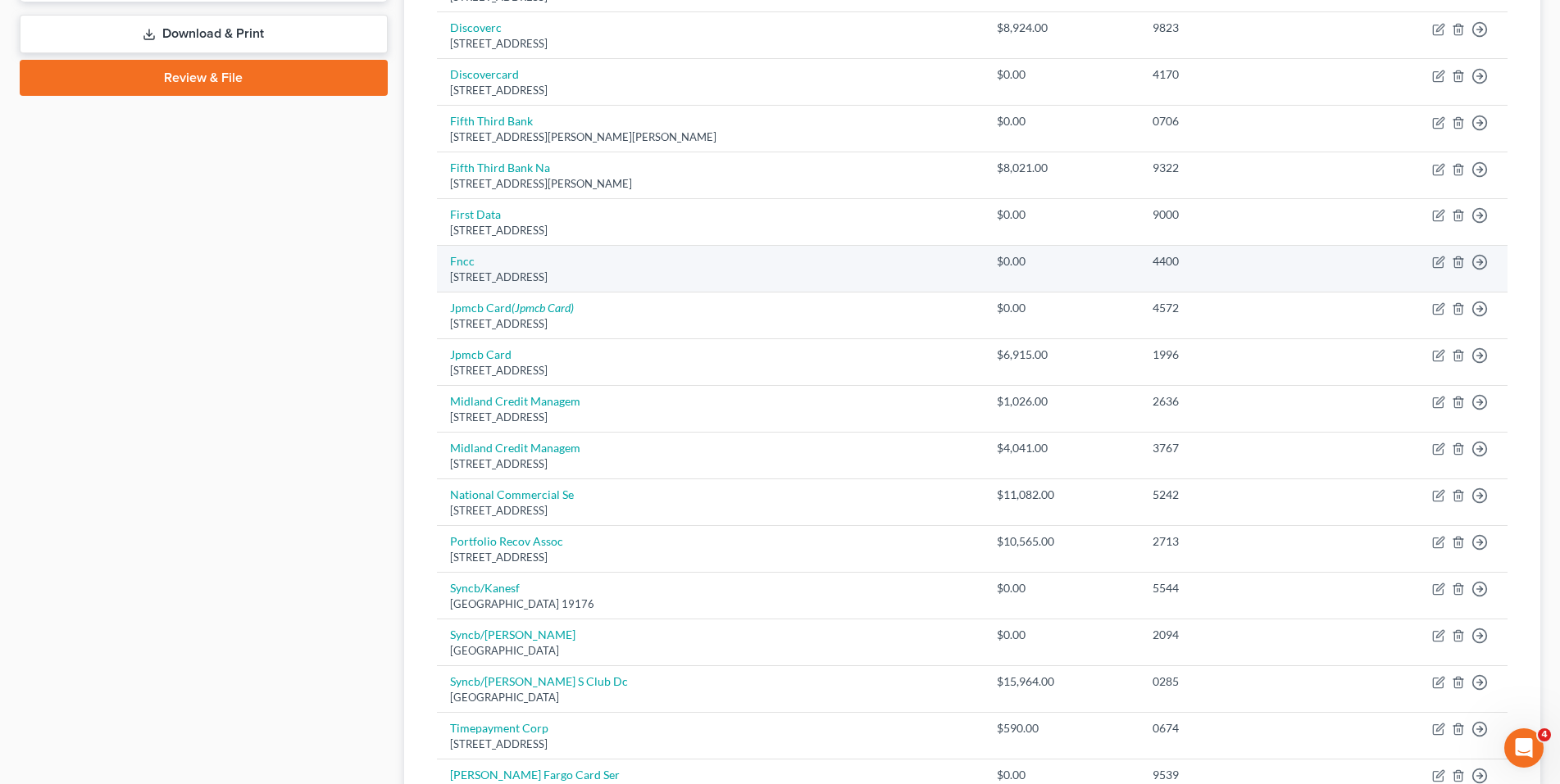
scroll to position [631, 0]
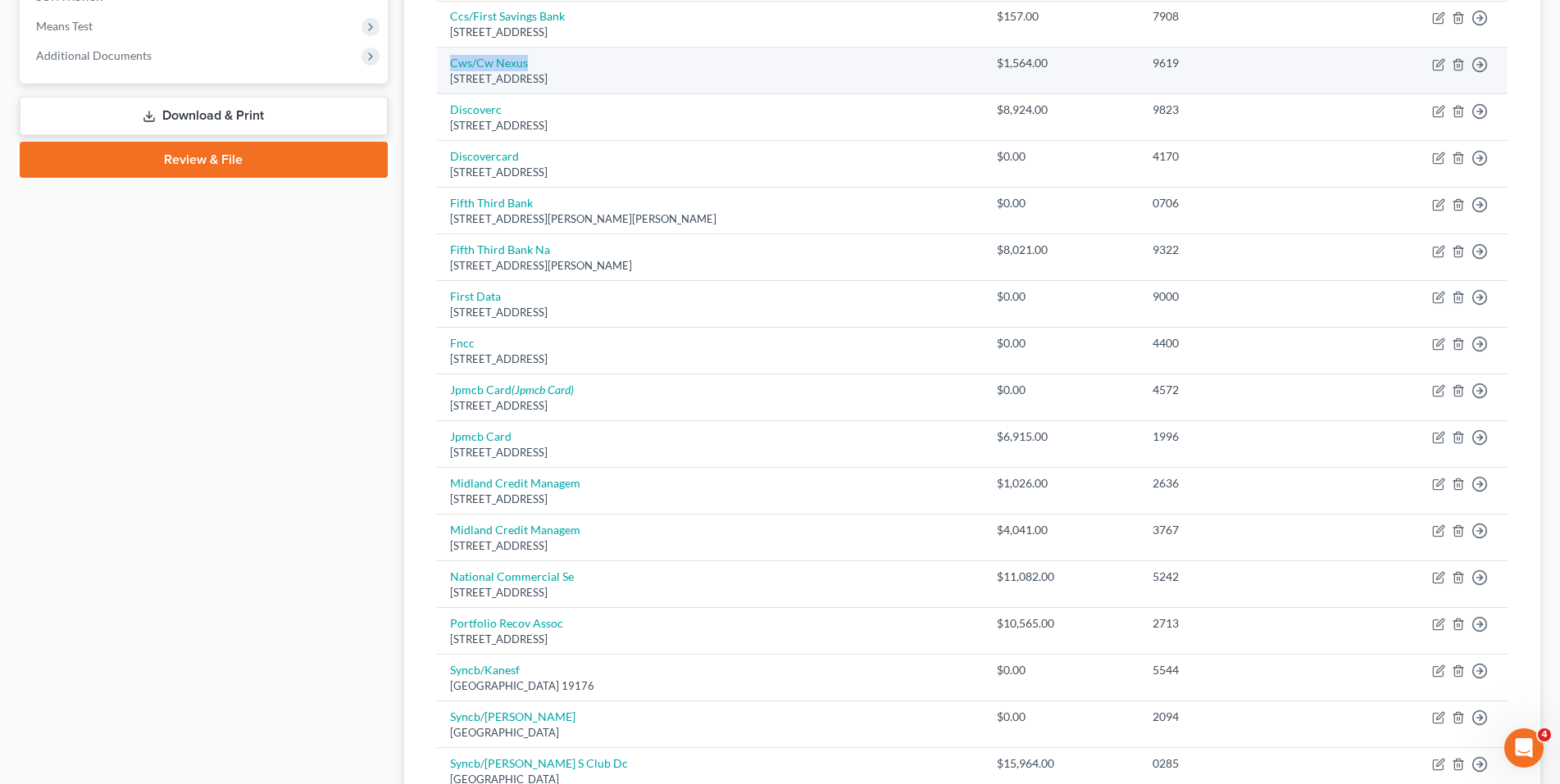
drag, startPoint x: 529, startPoint y: 62, endPoint x: 586, endPoint y: 72, distance: 57.9
click at [449, 61] on td "Cws/Cw Nexus [STREET_ADDRESS]" at bounding box center [710, 71] width 547 height 47
drag, startPoint x: 679, startPoint y: 79, endPoint x: 453, endPoint y: 64, distance: 226.5
click at [453, 64] on td "Cws/Cw Nexus [STREET_ADDRESS]" at bounding box center [710, 71] width 547 height 47
copy td "Cws/Cw Nexus [STREET_ADDRESS]"
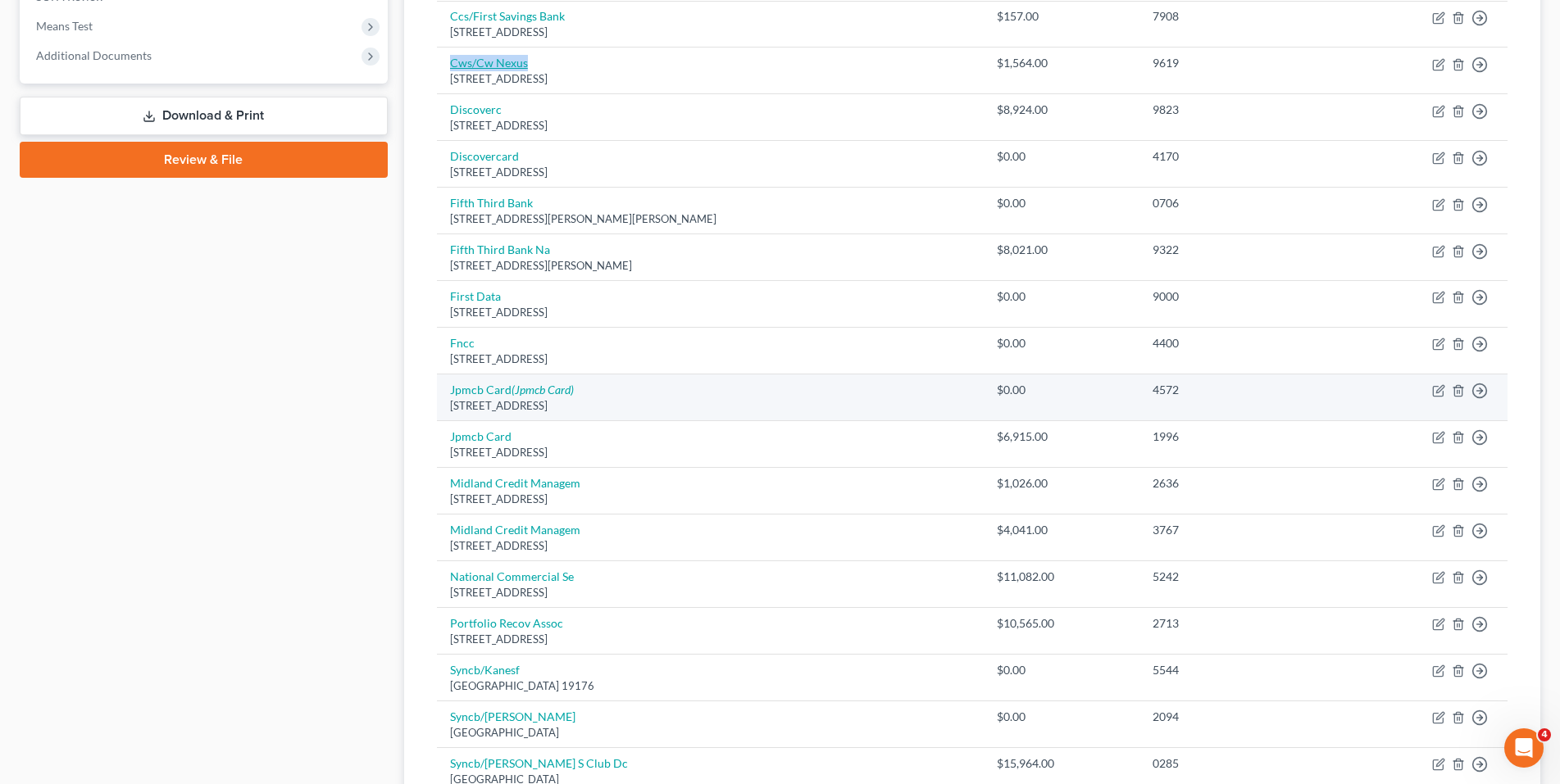
scroll to position [713, 0]
